Goal: Information Seeking & Learning: Learn about a topic

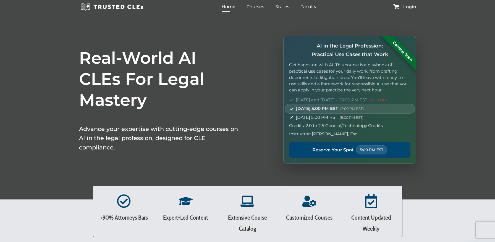
click at [408, 7] on span "Login" at bounding box center [410, 7] width 13 height 4
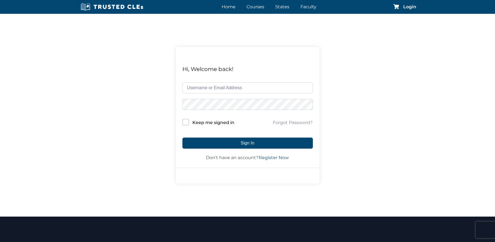
type input "noreply3@mercerkutch.com"
click at [186, 121] on input "Keep me signed in" at bounding box center [186, 122] width 7 height 7
checkbox input "true"
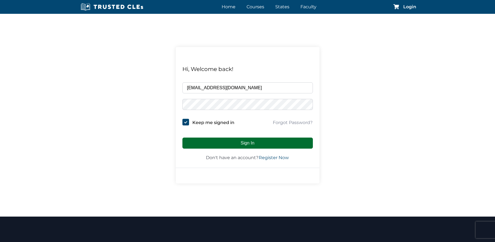
click at [231, 141] on button "Sign In" at bounding box center [248, 143] width 131 height 11
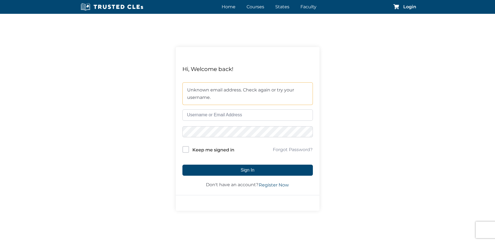
click at [210, 115] on input "text" at bounding box center [248, 115] width 131 height 11
type input "noreply3@mercerfirm.com"
click at [186, 149] on input "Keep me signed in" at bounding box center [186, 149] width 7 height 7
checkbox input "true"
click at [163, 129] on div "Hi, Welcome back! Unknown email address. Check again or try your username. nore…" at bounding box center [247, 129] width 495 height 230
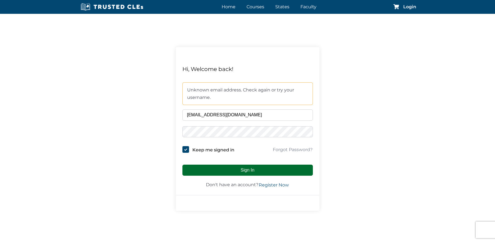
click at [218, 168] on button "Sign In" at bounding box center [248, 170] width 131 height 11
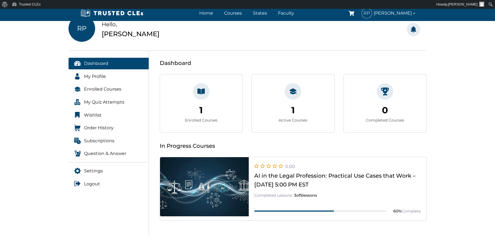
scroll to position [46, 0]
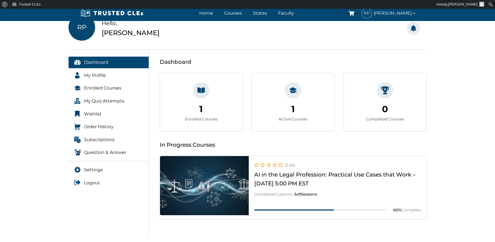
click at [349, 220] on link at bounding box center [293, 220] width 267 height 0
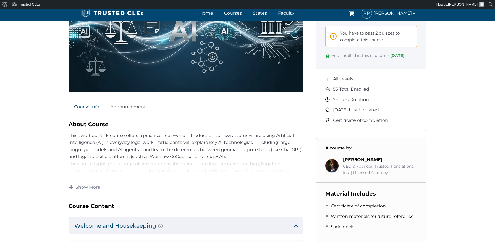
scroll to position [126, 0]
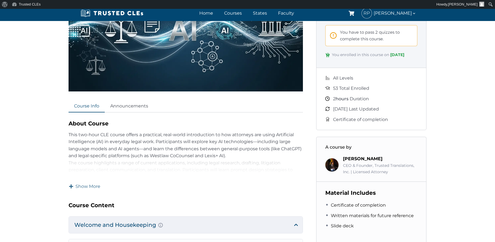
click at [88, 185] on span "Show More" at bounding box center [88, 187] width 25 height 6
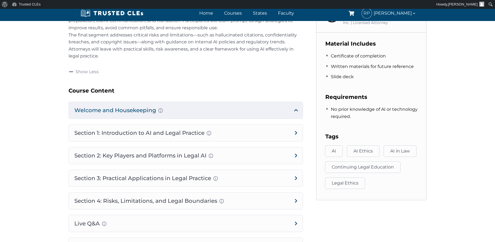
scroll to position [276, 0]
click at [294, 131] on h4 "Section 1: Introduction to AI and Legal Practice Overview of Artificial Intelli…" at bounding box center [186, 132] width 234 height 17
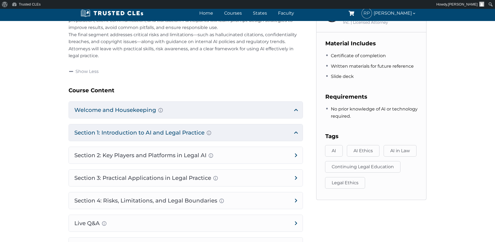
click at [296, 131] on h4 "Section 1: Introduction to AI and Legal Practice Overview of Artificial Intelli…" at bounding box center [186, 132] width 234 height 17
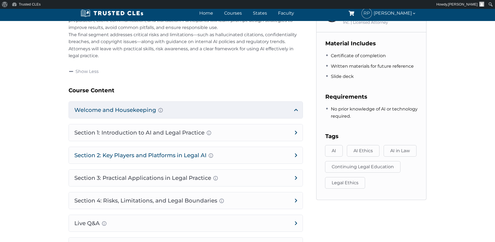
click at [292, 151] on h4 "Section 2: Key Players and Platforms in Legal AI Overview of Popular Generative…" at bounding box center [186, 155] width 234 height 17
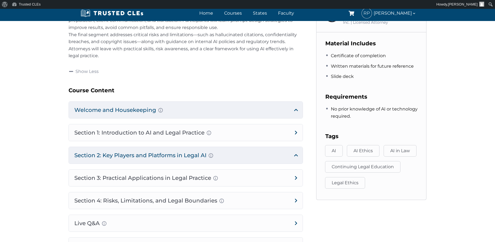
click at [294, 154] on h4 "Section 2: Key Players and Platforms in Legal AI Overview of Popular Generative…" at bounding box center [186, 155] width 234 height 17
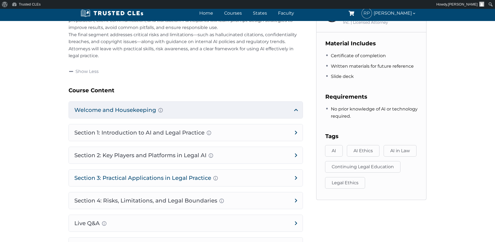
click at [295, 173] on h4 "Section 3: Practical Applications in Legal Practice Prompt Engineering Fundamen…" at bounding box center [186, 178] width 234 height 17
